Goal: Communication & Community: Ask a question

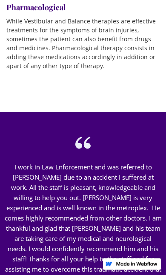
scroll to position [1131, 0]
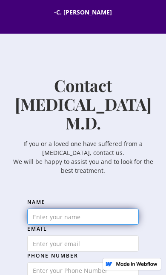
click at [118, 209] on input "Email Form" at bounding box center [83, 217] width 112 height 16
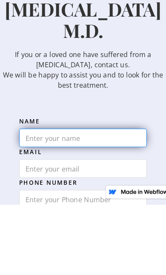
type input "Shirley Dill-Pressey"
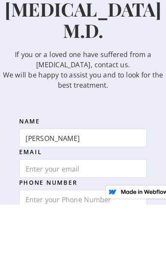
type input "shirleydillpressey@gmail.com"
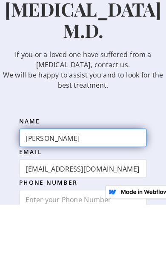
scroll to position [1512, 0]
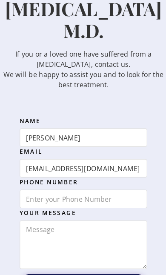
type input "6012785145"
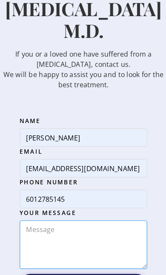
click at [98, 193] on textarea "Email Form" at bounding box center [83, 214] width 112 height 43
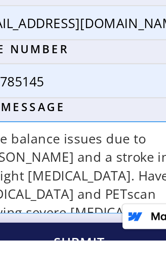
scroll to position [2, 0]
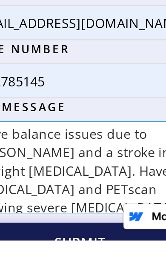
click at [61, 220] on textarea "I have balance issues due to Parkinson’s and a stroke in the right parietal lob…" at bounding box center [83, 241] width 112 height 43
click at [63, 220] on textarea "I have balance issues due to Parkinson’s and a stroke in the right parietal lob…" at bounding box center [83, 241] width 112 height 43
click at [64, 220] on textarea "I have balance issues due to Parkinson’s and a stroke in the right parietal lob…" at bounding box center [83, 241] width 112 height 43
click at [67, 220] on textarea "I have balance issues due to Parkinson’s and a stroke in the right parietal lob…" at bounding box center [83, 241] width 112 height 43
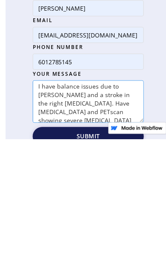
scroll to position [1618, 0]
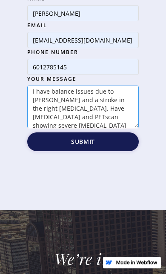
type textarea "I have balance issues due to Parkinson’s and a stroke in the right parietal lob…"
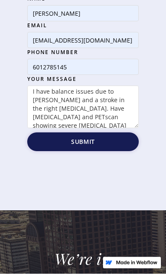
click at [116, 134] on input "Submit" at bounding box center [83, 143] width 112 height 19
type input "Please wait..."
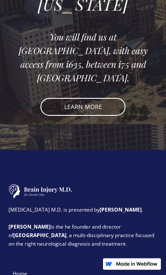
scroll to position [1856, 0]
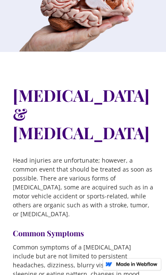
scroll to position [286, 0]
